Goal: Information Seeking & Learning: Learn about a topic

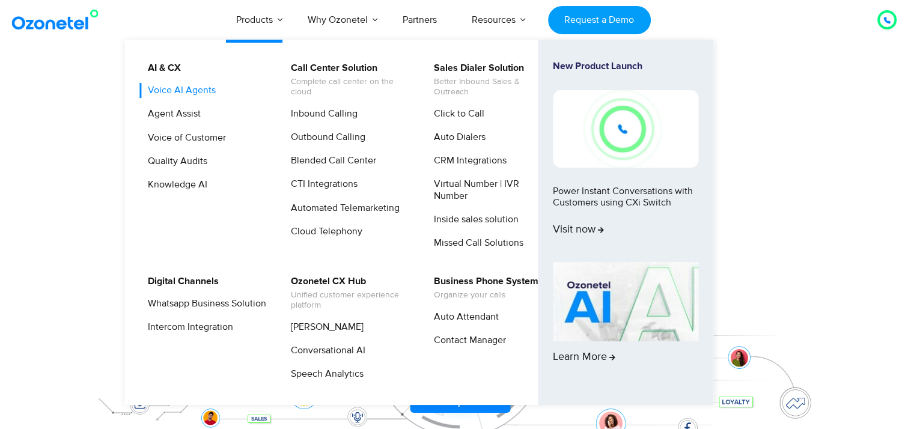
click at [182, 91] on link "Voice AI Agents" at bounding box center [179, 90] width 78 height 15
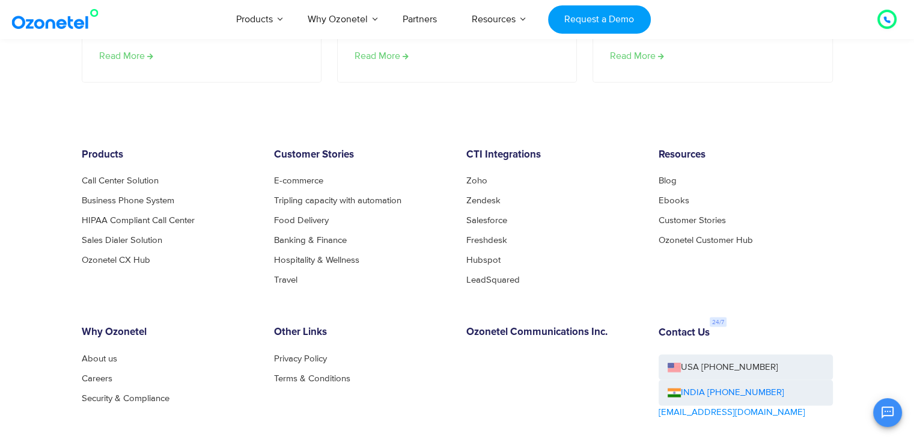
scroll to position [2443, 0]
click at [167, 216] on link "HIPAA Compliant Call Center" at bounding box center [142, 220] width 120 height 9
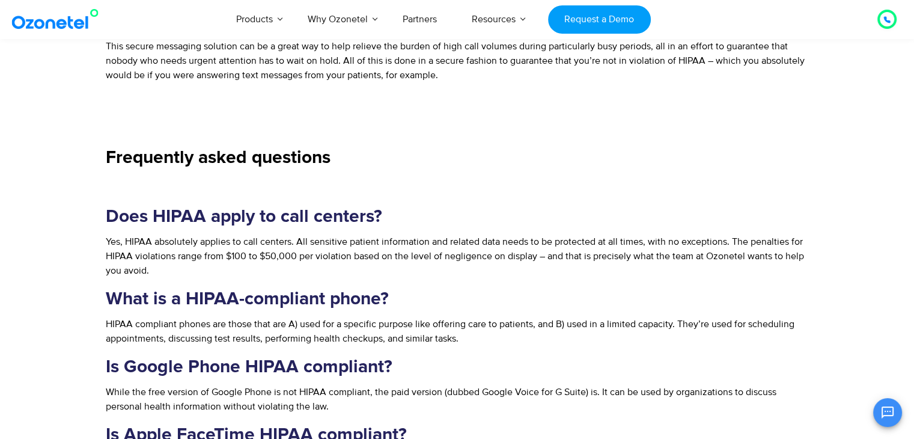
scroll to position [1449, 0]
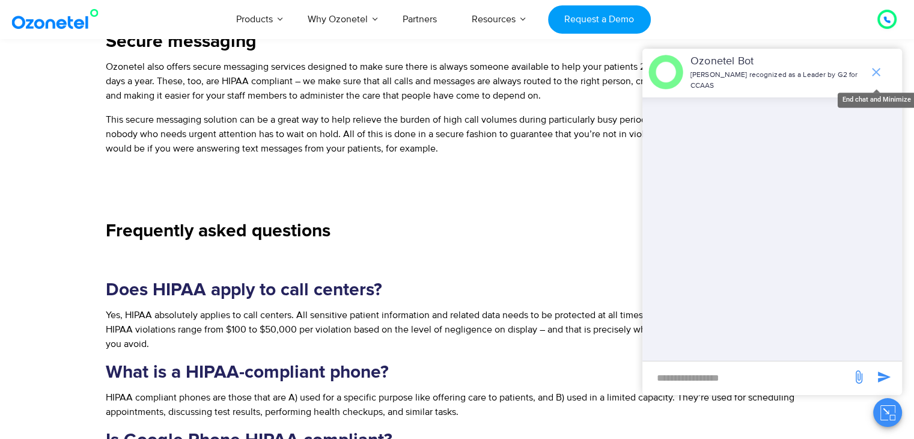
click at [878, 72] on icon "end chat or minimize" at bounding box center [876, 72] width 14 height 14
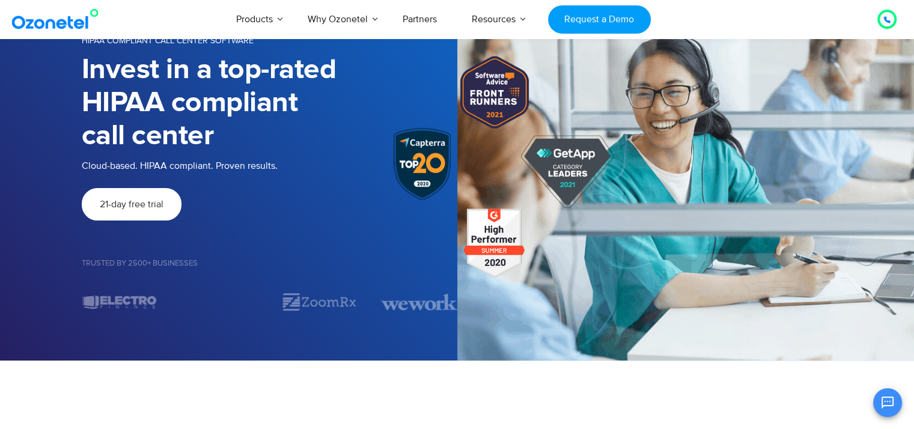
scroll to position [0, 0]
